Goal: Information Seeking & Learning: Learn about a topic

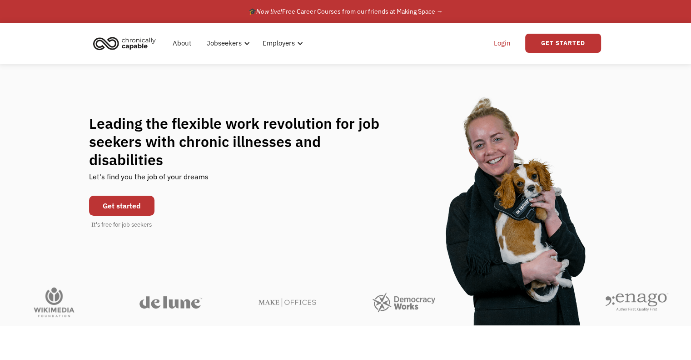
click at [496, 45] on link "Login" at bounding box center [503, 43] width 28 height 29
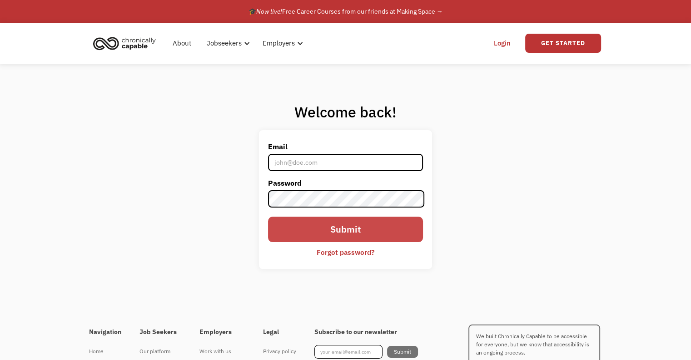
type input "[EMAIL_ADDRESS][DOMAIN_NAME]"
click at [306, 229] on input "Submit" at bounding box center [345, 228] width 155 height 25
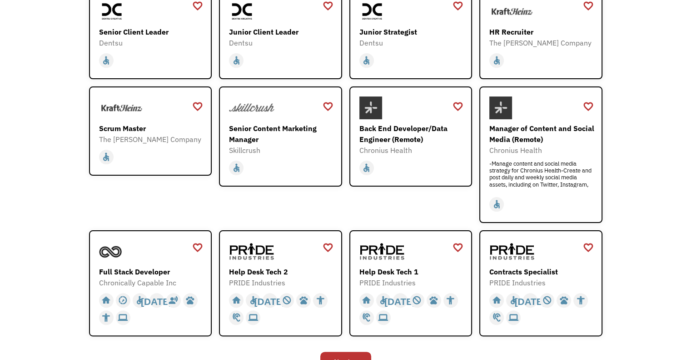
scroll to position [227, 0]
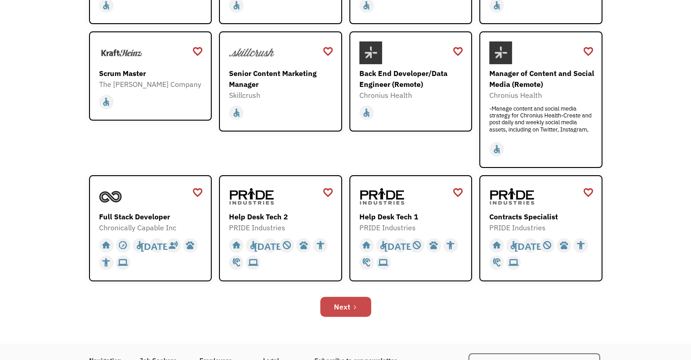
click at [362, 316] on link "Next" at bounding box center [346, 306] width 51 height 20
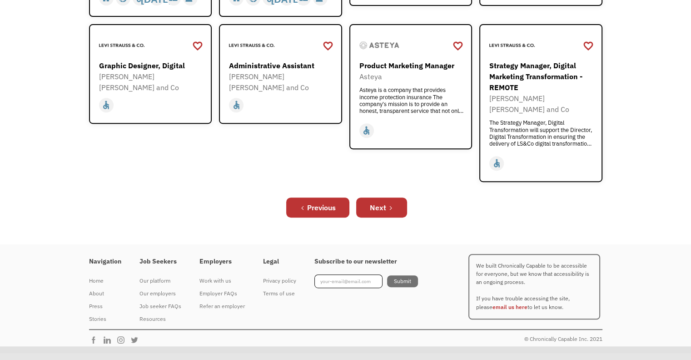
scroll to position [383, 0]
click at [382, 205] on div "Next" at bounding box center [378, 207] width 16 height 11
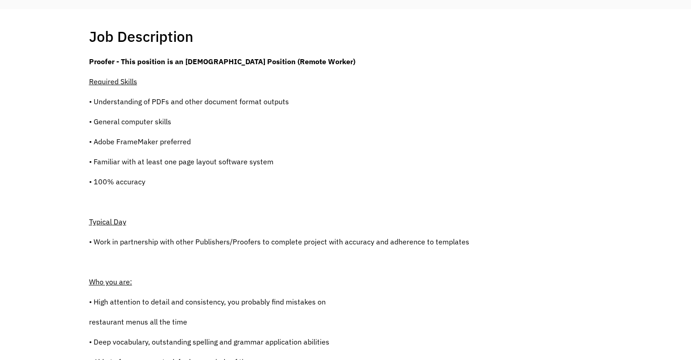
scroll to position [182, 0]
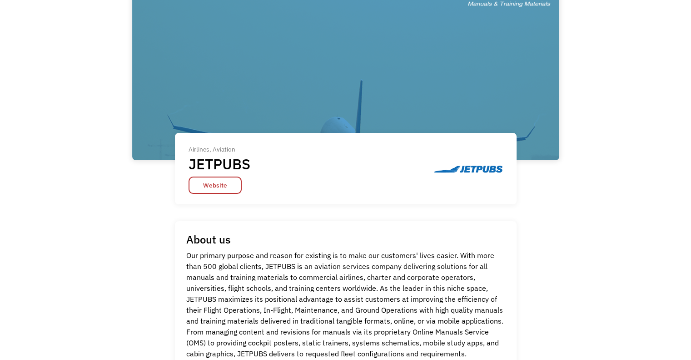
scroll to position [91, 0]
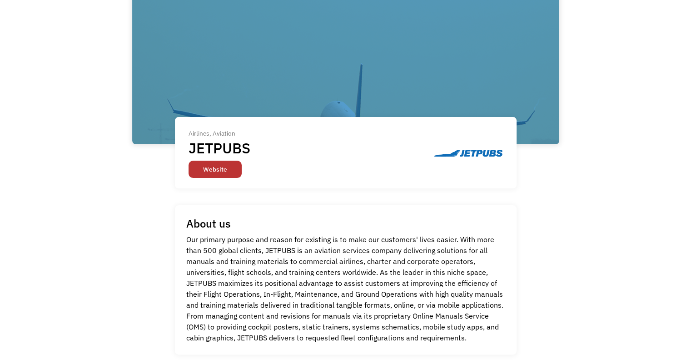
click at [218, 170] on link "Website" at bounding box center [215, 168] width 53 height 17
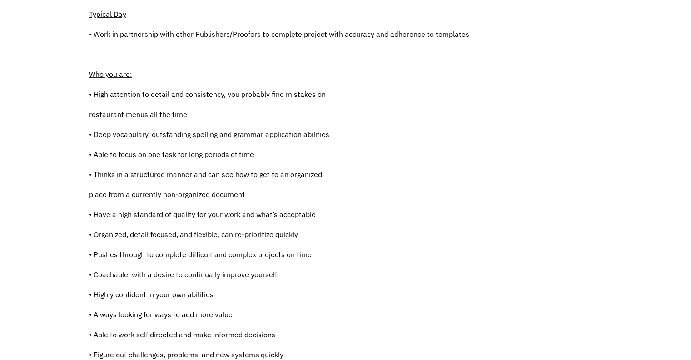
scroll to position [409, 0]
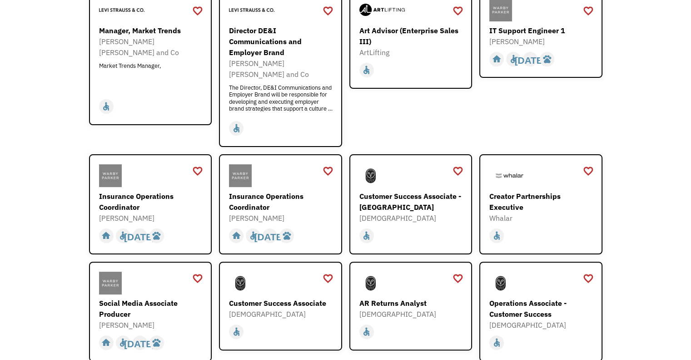
scroll to position [227, 0]
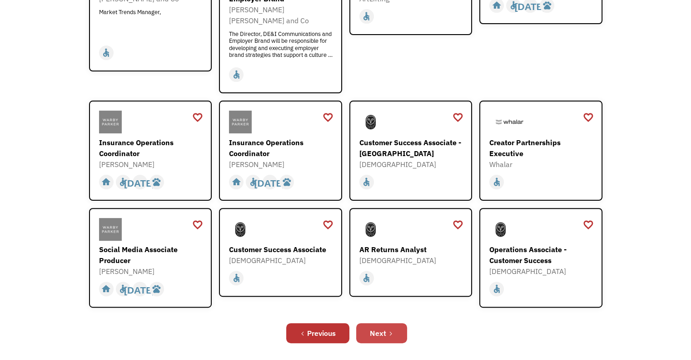
click at [381, 327] on div "Next" at bounding box center [378, 332] width 16 height 11
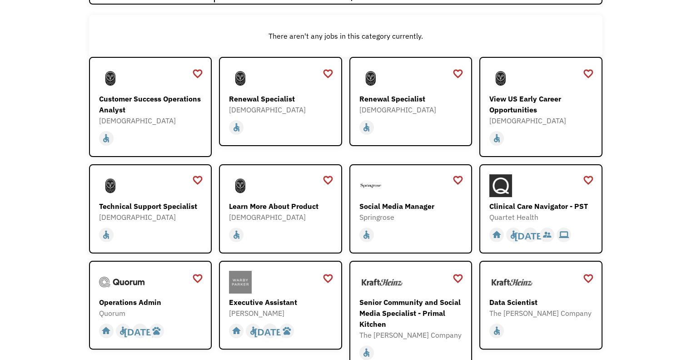
scroll to position [182, 0]
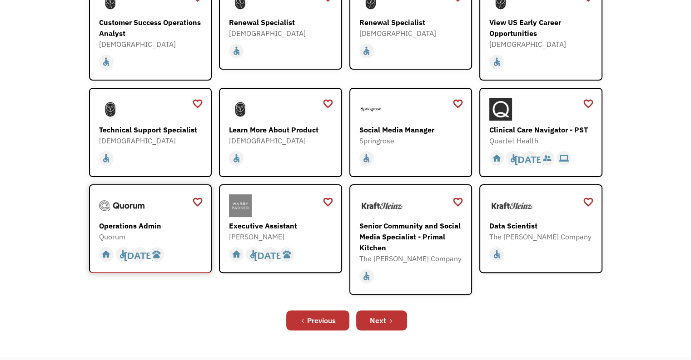
drag, startPoint x: 153, startPoint y: 240, endPoint x: 145, endPoint y: 240, distance: 7.3
click at [383, 326] on div "Next" at bounding box center [378, 320] width 16 height 11
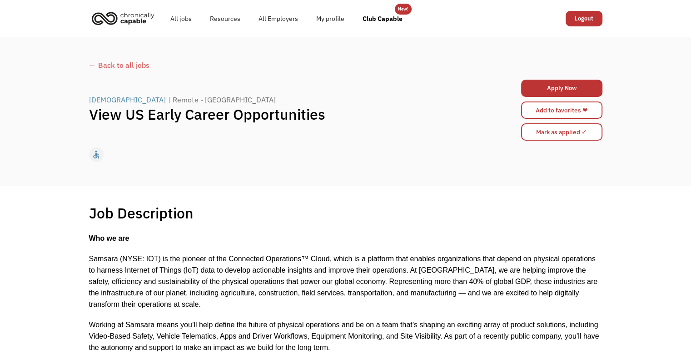
click at [173, 104] on div "Remote - [GEOGRAPHIC_DATA]" at bounding box center [224, 99] width 103 height 11
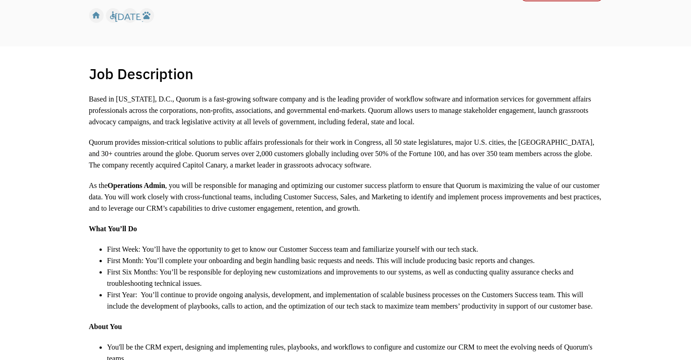
scroll to position [227, 0]
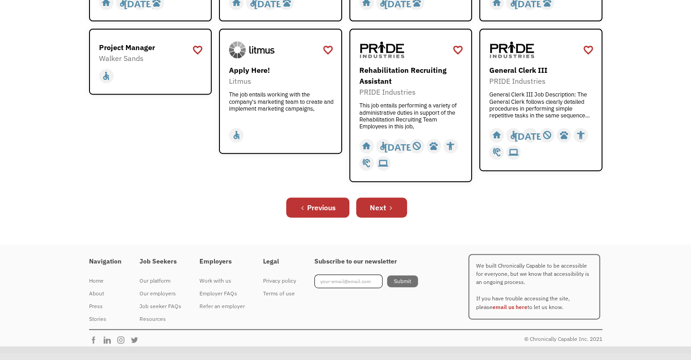
scroll to position [385, 0]
click at [381, 210] on div "Next" at bounding box center [378, 207] width 16 height 11
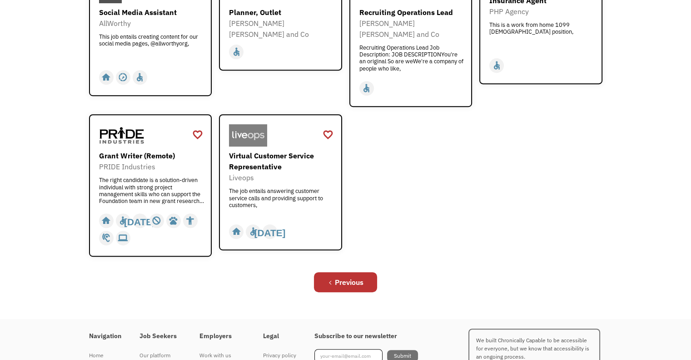
scroll to position [409, 0]
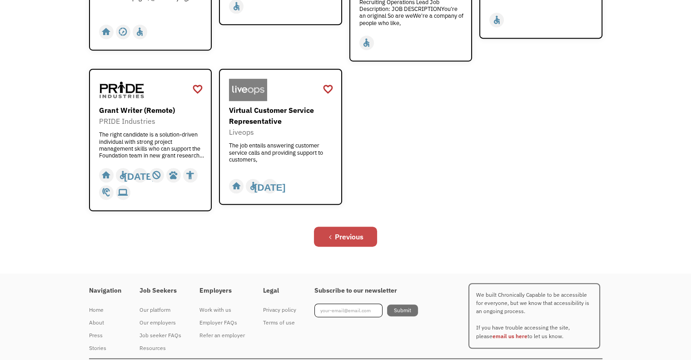
click at [358, 234] on div "Previous" at bounding box center [349, 236] width 29 height 11
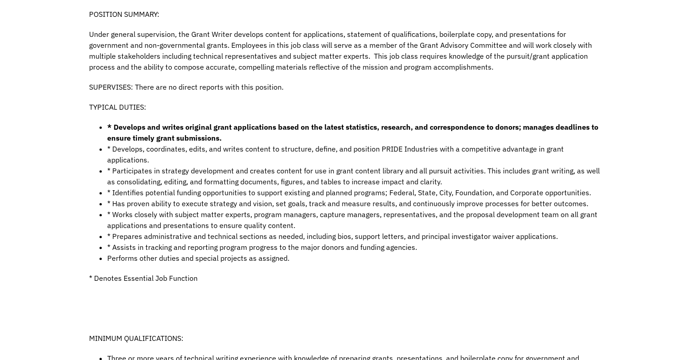
scroll to position [318, 0]
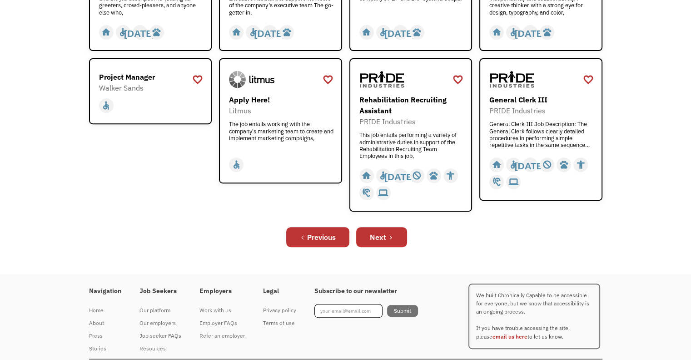
scroll to position [385, 0]
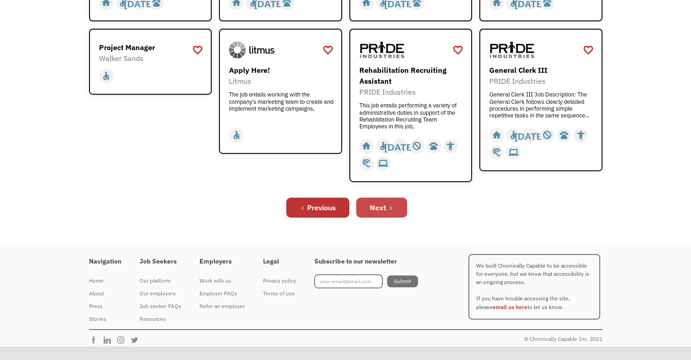
click at [384, 213] on link "Next" at bounding box center [381, 207] width 51 height 20
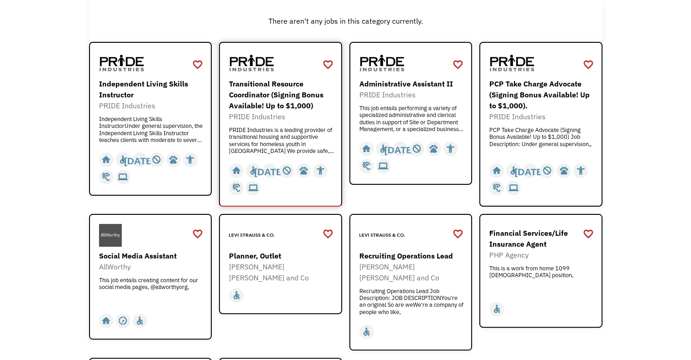
scroll to position [136, 0]
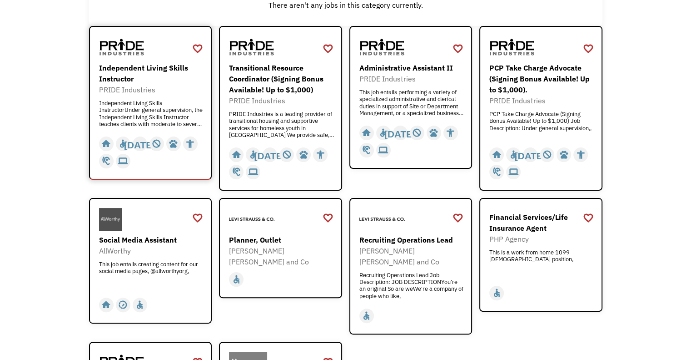
click at [115, 55] on img at bounding box center [121, 47] width 45 height 23
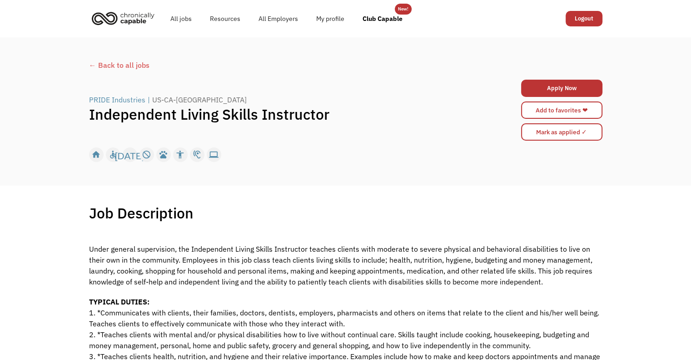
click at [120, 105] on div "PRIDE Industries" at bounding box center [117, 99] width 56 height 11
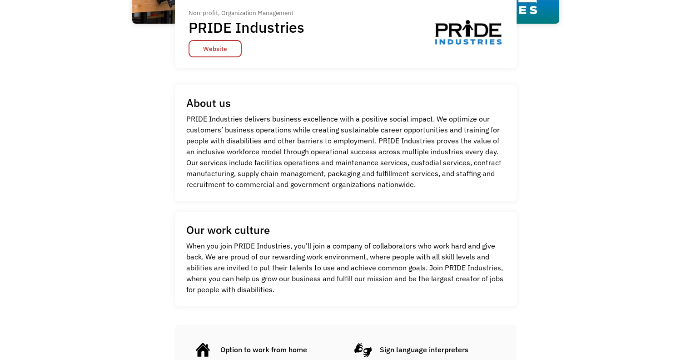
scroll to position [227, 0]
